Goal: Task Accomplishment & Management: Manage account settings

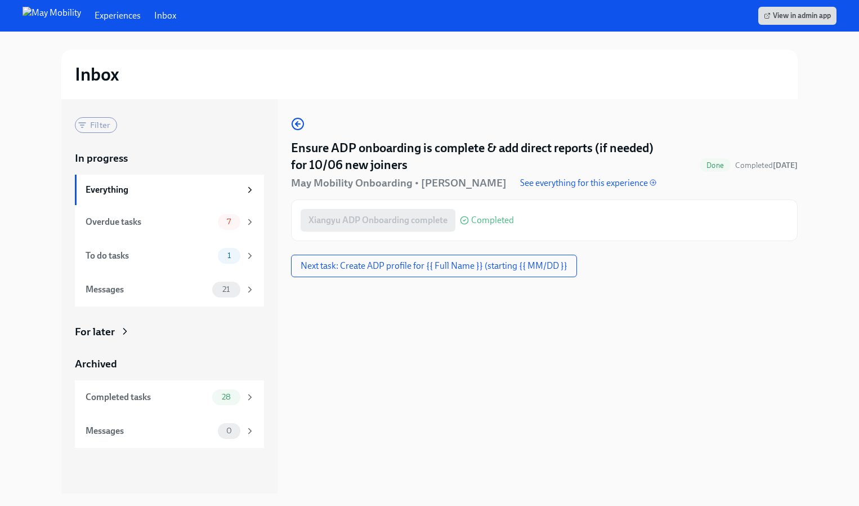
click at [421, 118] on div "Ensure ADP onboarding is complete & add direct reports (if needed) for 10/06 ne…" at bounding box center [544, 179] width 507 height 124
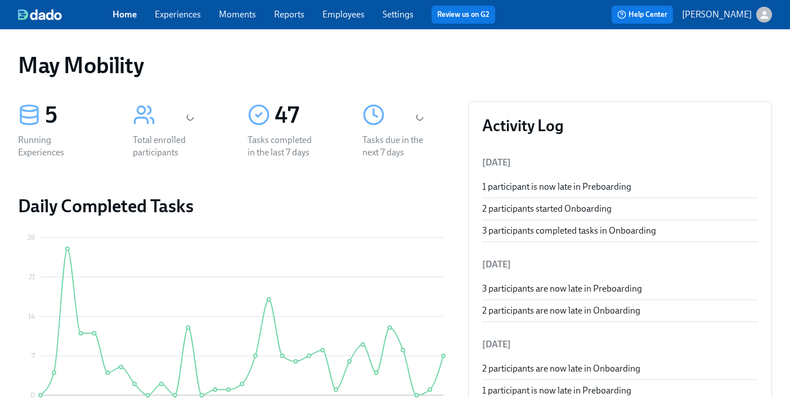
click at [176, 21] on div "Home Experiences Moments Reports Employees Settings Review us on G2" at bounding box center [309, 15] width 392 height 18
click at [176, 19] on link "Experiences" at bounding box center [178, 14] width 46 height 11
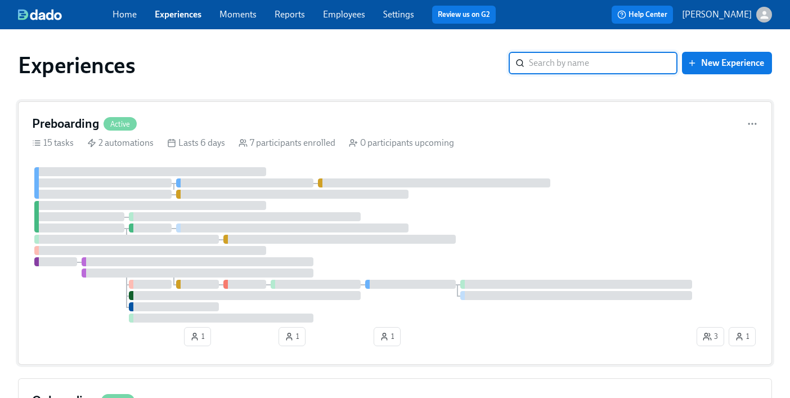
click at [126, 111] on div "Preboarding Active 15 tasks 2 automations Lasts 6 days 7 participants enrolled …" at bounding box center [395, 232] width 754 height 263
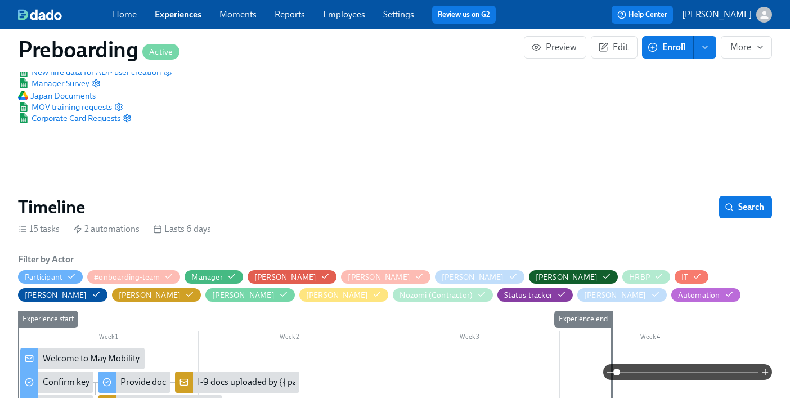
scroll to position [113, 0]
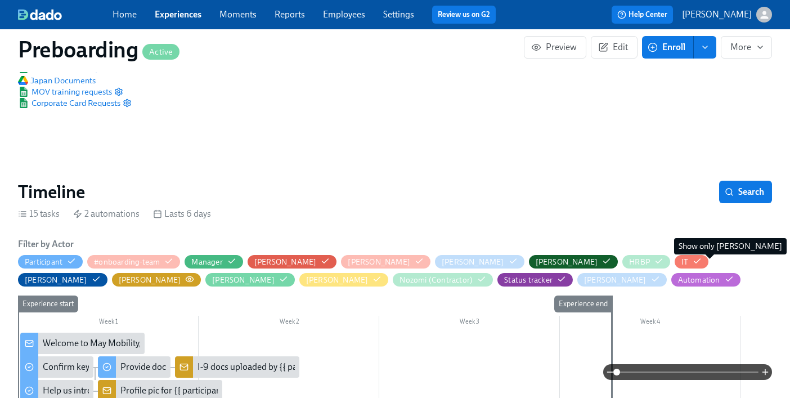
click at [194, 275] on icon "button" at bounding box center [189, 279] width 9 height 9
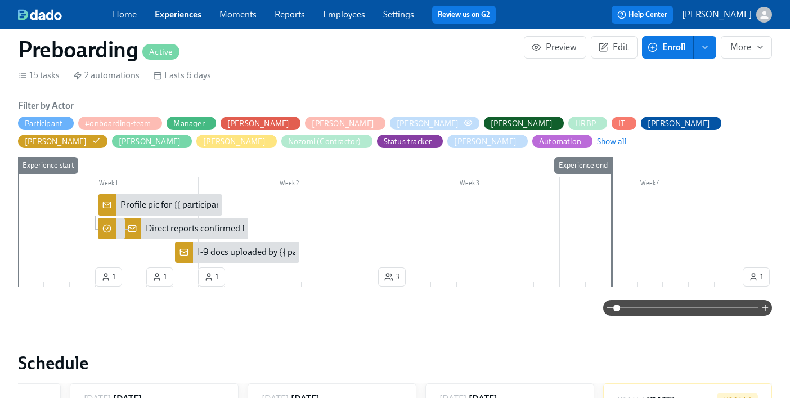
scroll to position [263, 0]
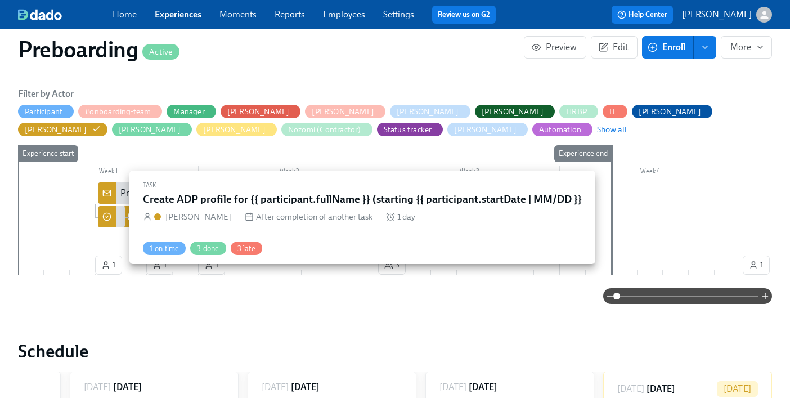
click at [118, 215] on div "Create ADP profile for {{ participant.fullName }} (starting {{ participant.star…" at bounding box center [111, 216] width 27 height 21
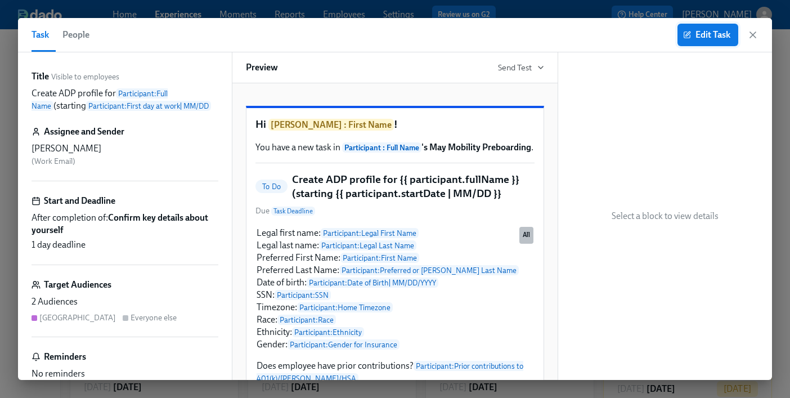
click at [704, 32] on span "Edit Task" at bounding box center [708, 34] width 45 height 11
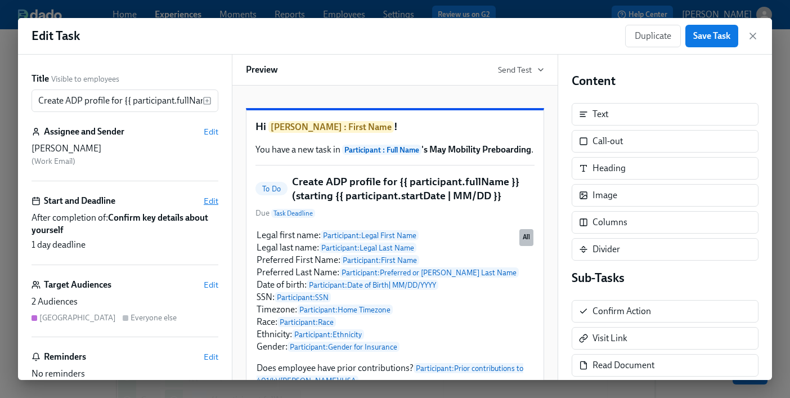
scroll to position [150, 0]
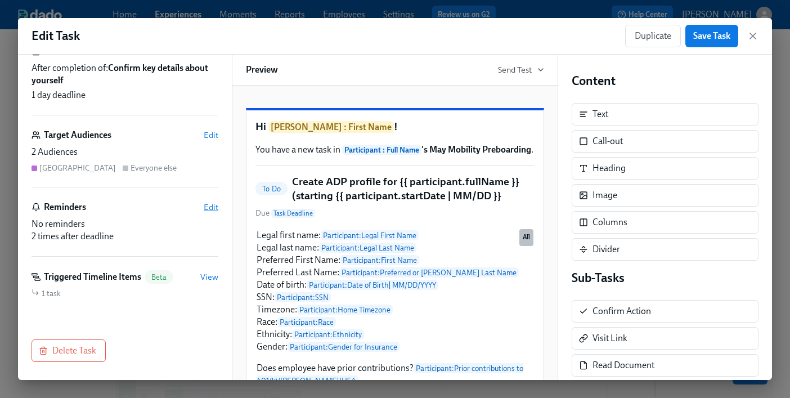
click at [209, 208] on span "Edit" at bounding box center [211, 207] width 15 height 11
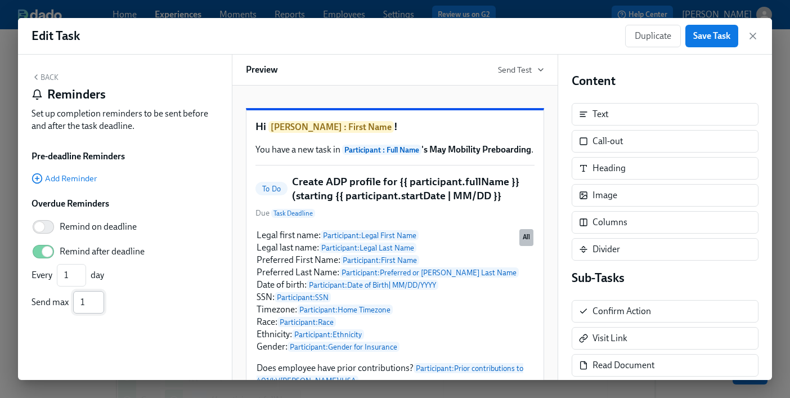
type input "1"
click at [97, 309] on input "1" at bounding box center [88, 302] width 31 height 23
click at [124, 304] on div "Every 1 ​ day Send max 1 ​" at bounding box center [125, 289] width 187 height 50
click at [36, 252] on input "Remind after deadline" at bounding box center [47, 251] width 74 height 25
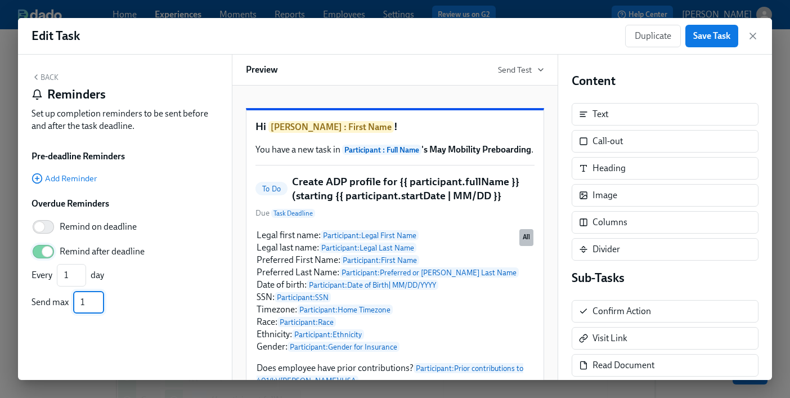
checkbox input "false"
click at [708, 39] on span "Save Task" at bounding box center [712, 35] width 37 height 11
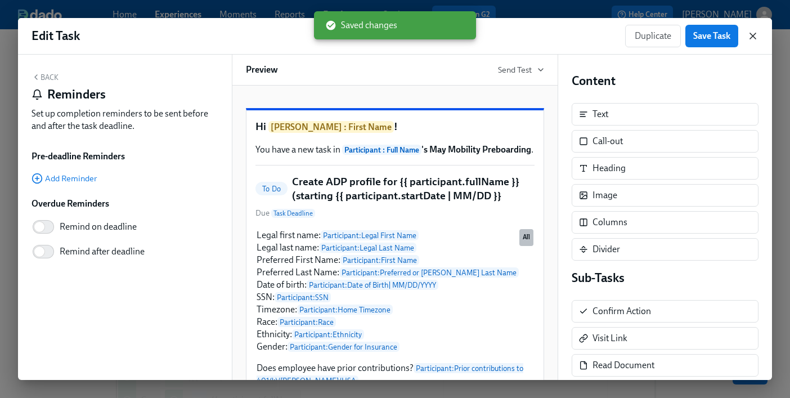
click at [752, 37] on icon "button" at bounding box center [754, 36] width 6 height 6
